Goal: Find specific page/section: Locate a particular part of the current website

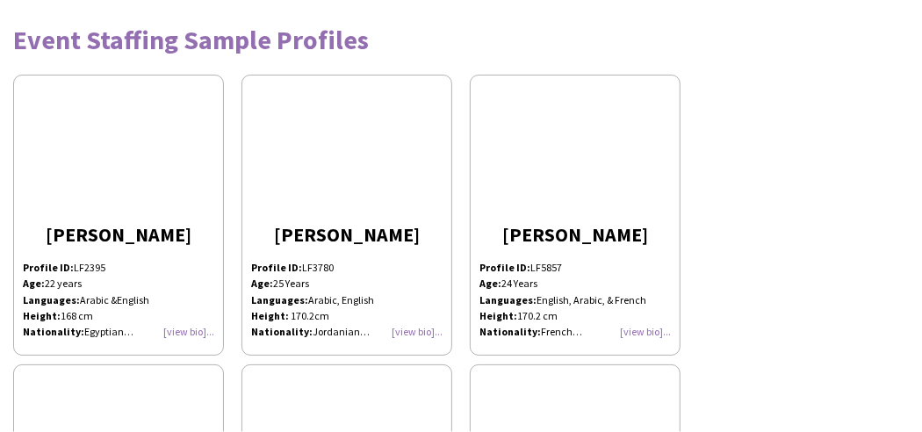
scroll to position [226, 0]
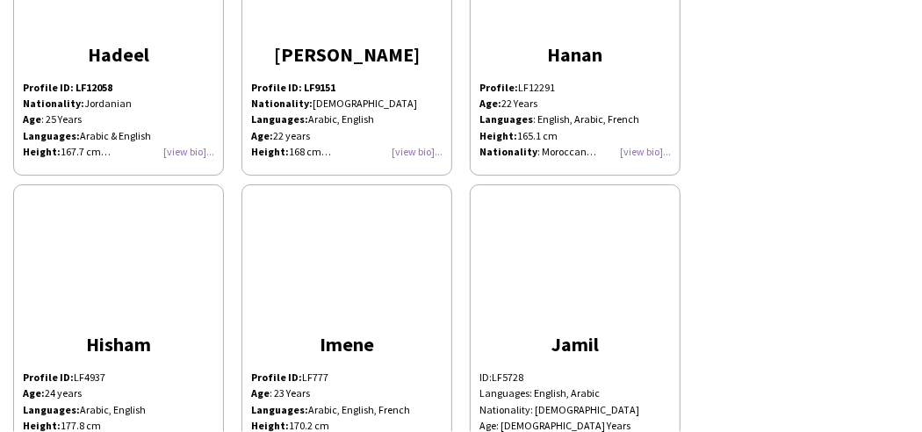
scroll to position [5107, 0]
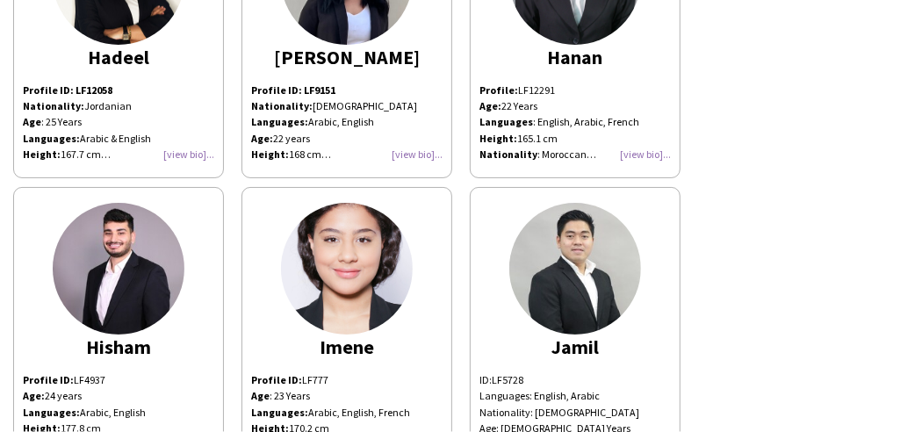
click at [644, 142] on div "Profile: LF12291 Age: 22 Years Languages : English, Arabic, French Height: 165.…" at bounding box center [574, 123] width 191 height 80
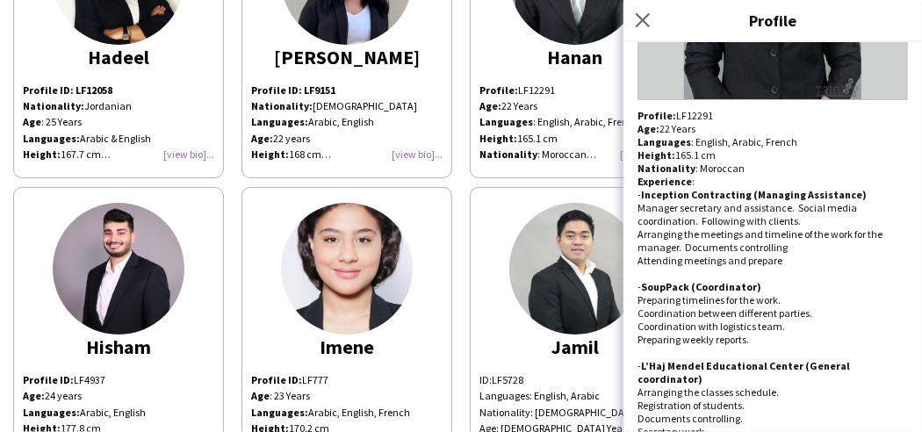
scroll to position [285, 0]
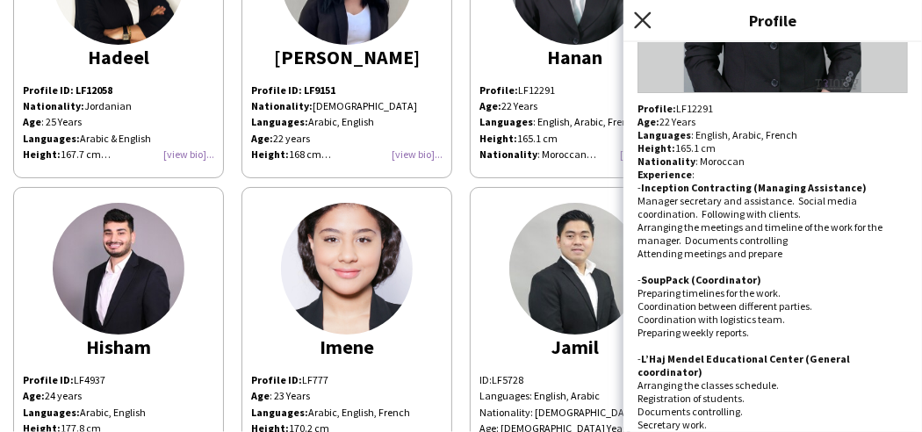
click at [640, 19] on icon "Close pop-in" at bounding box center [642, 19] width 17 height 17
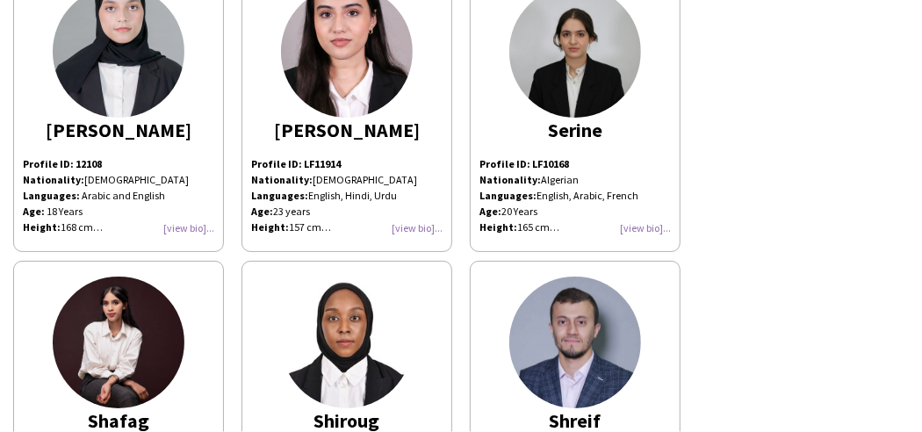
scroll to position [0, 0]
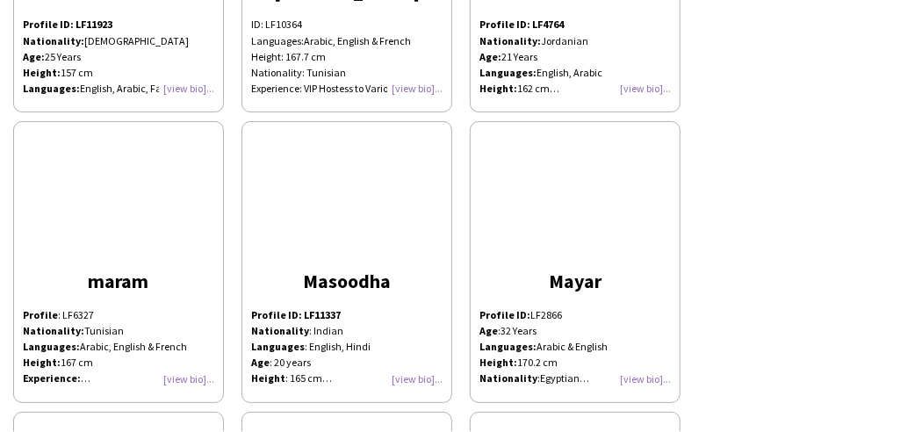
scroll to position [7224, 0]
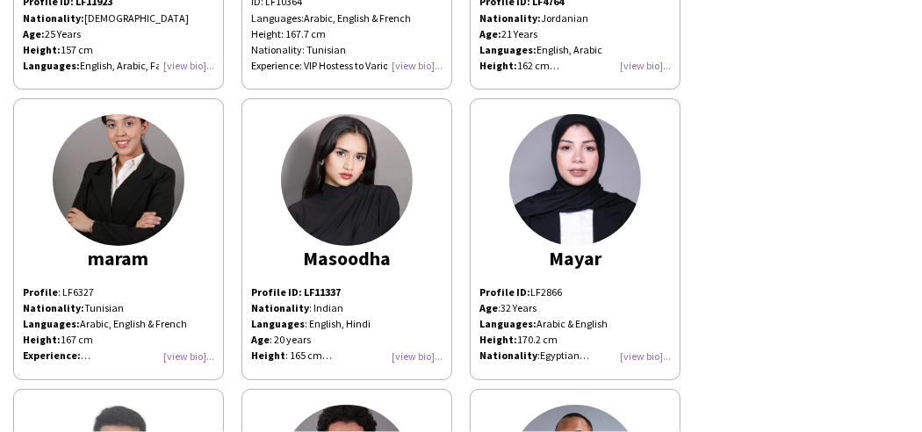
click at [712, 245] on div "Abdalla Profile ID: LF2395 Age: 22 years Languages: Arabic &English Height: 168…" at bounding box center [461, 113] width 896 height 14545
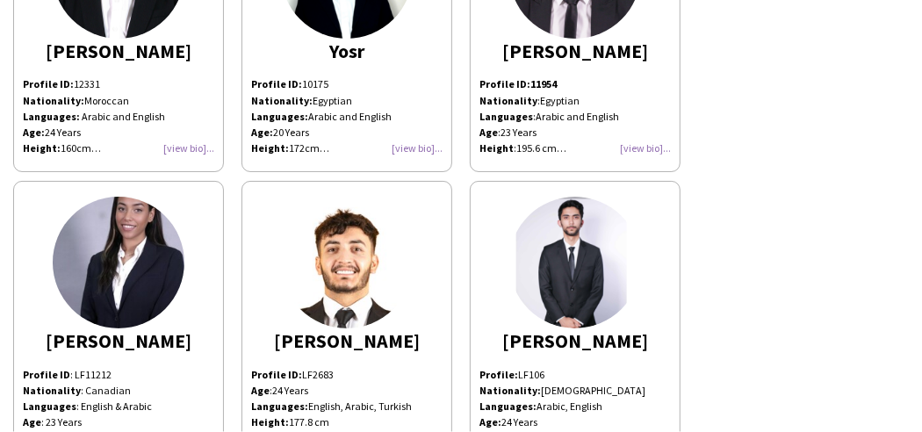
scroll to position [14170, 0]
